Goal: Find specific page/section: Find specific page/section

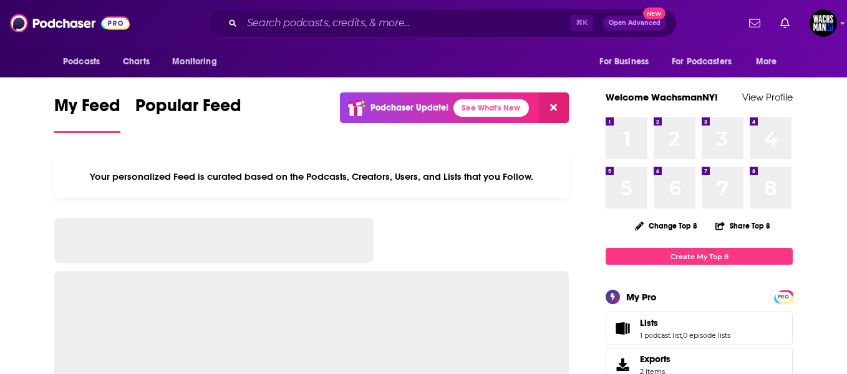
click at [259, 32] on div "⌘ K Open Advanced New" at bounding box center [442, 23] width 469 height 29
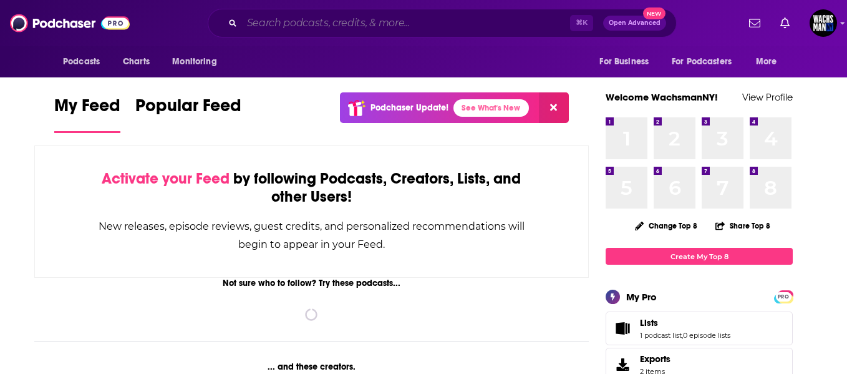
click at [265, 29] on input "Search podcasts, credits, & more..." at bounding box center [406, 23] width 328 height 20
